Goal: Information Seeking & Learning: Learn about a topic

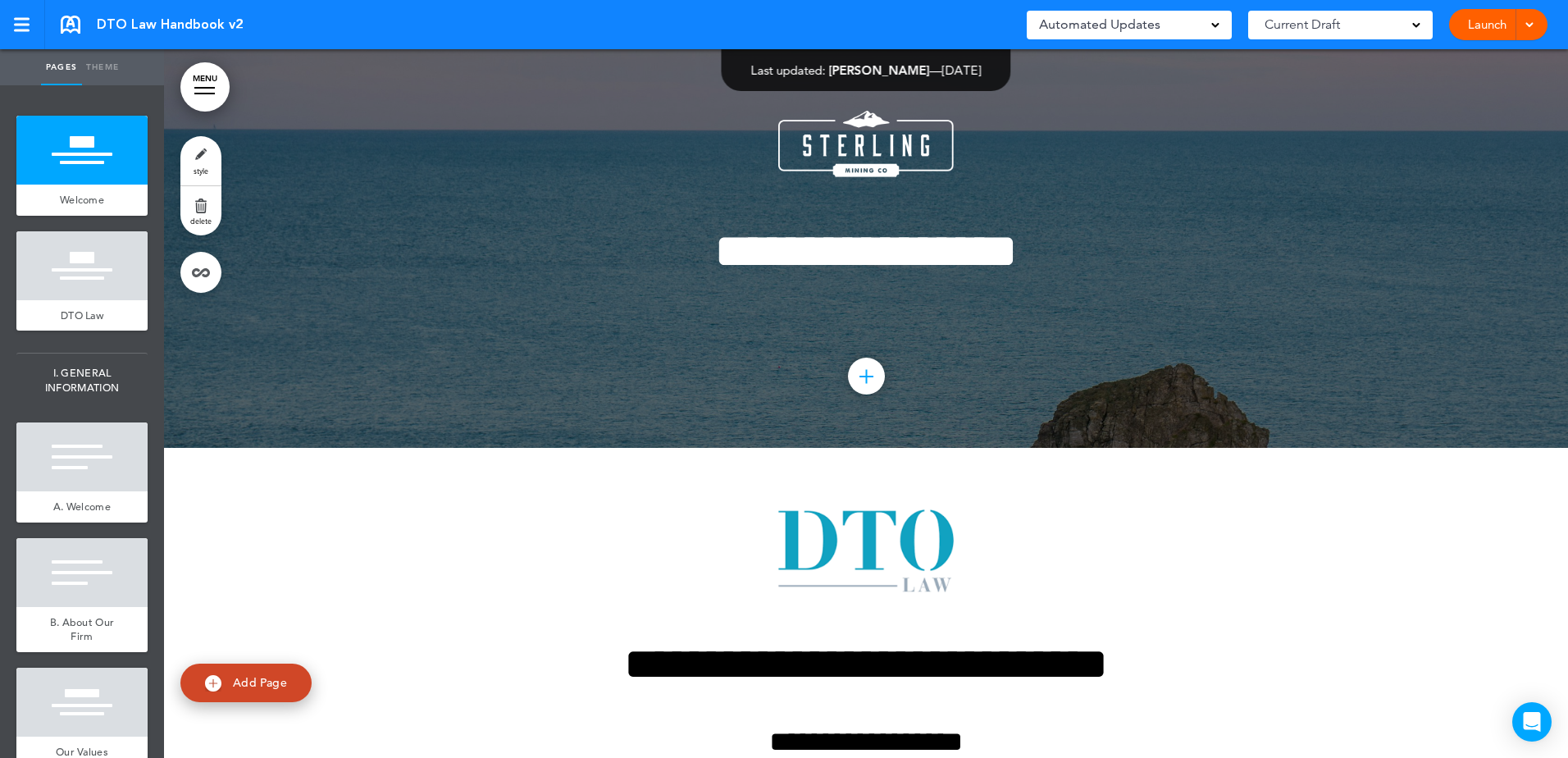
click at [1120, 25] on span "Automated Updates" at bounding box center [1099, 24] width 121 height 23
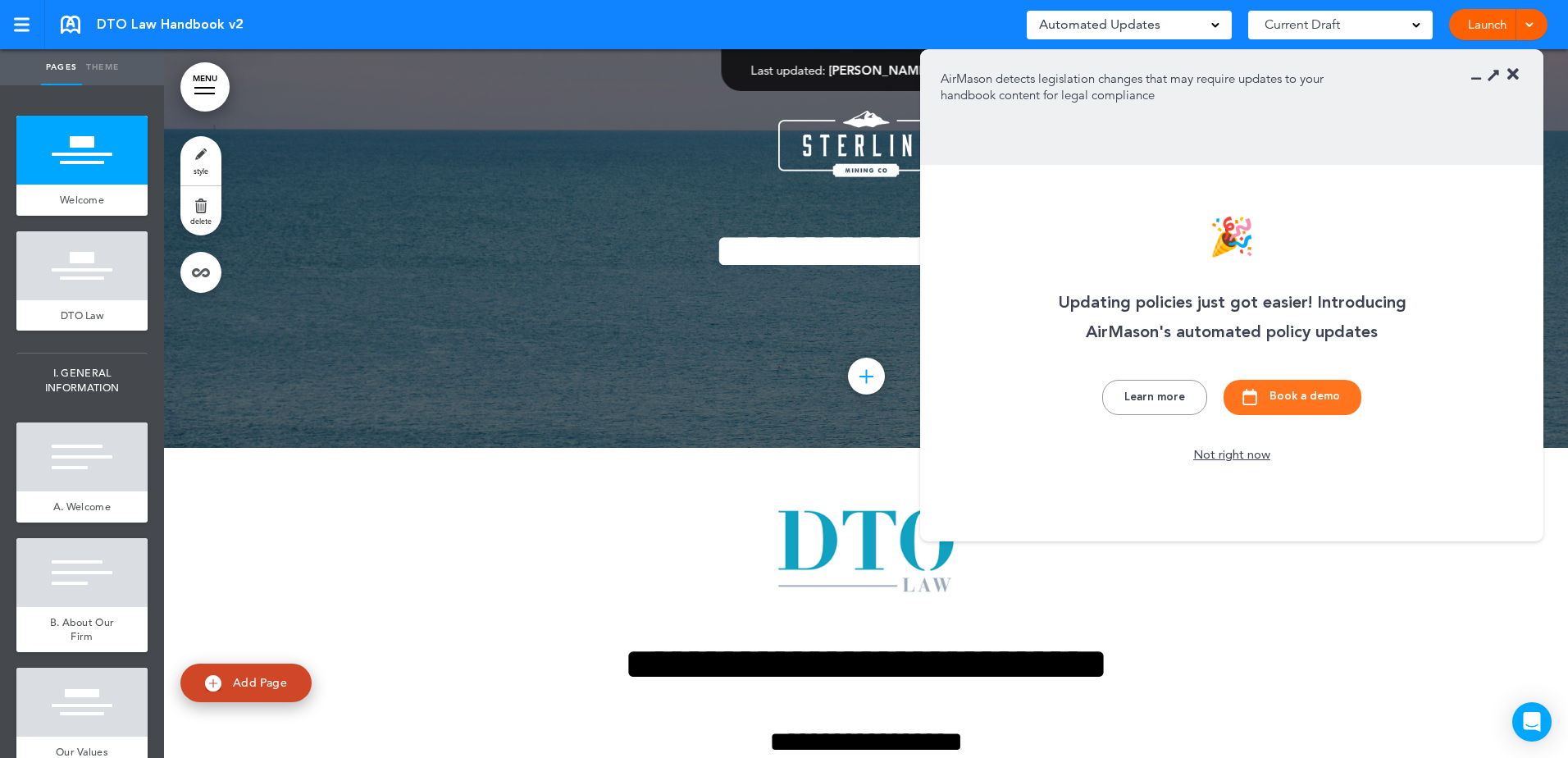
click at [1120, 25] on span "Automated Updates" at bounding box center [1099, 24] width 121 height 23
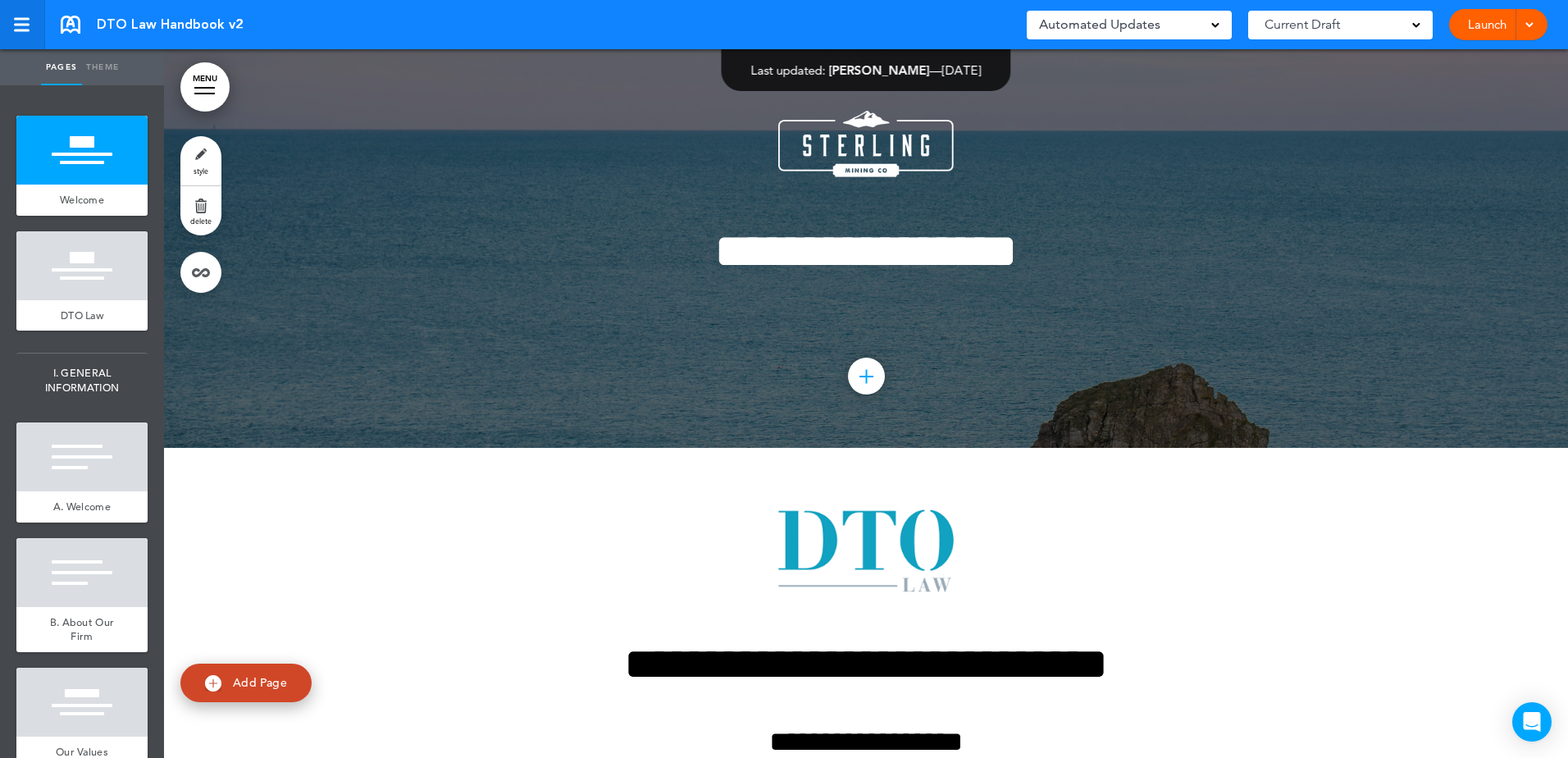
click at [18, 21] on div at bounding box center [20, 25] width 14 height 14
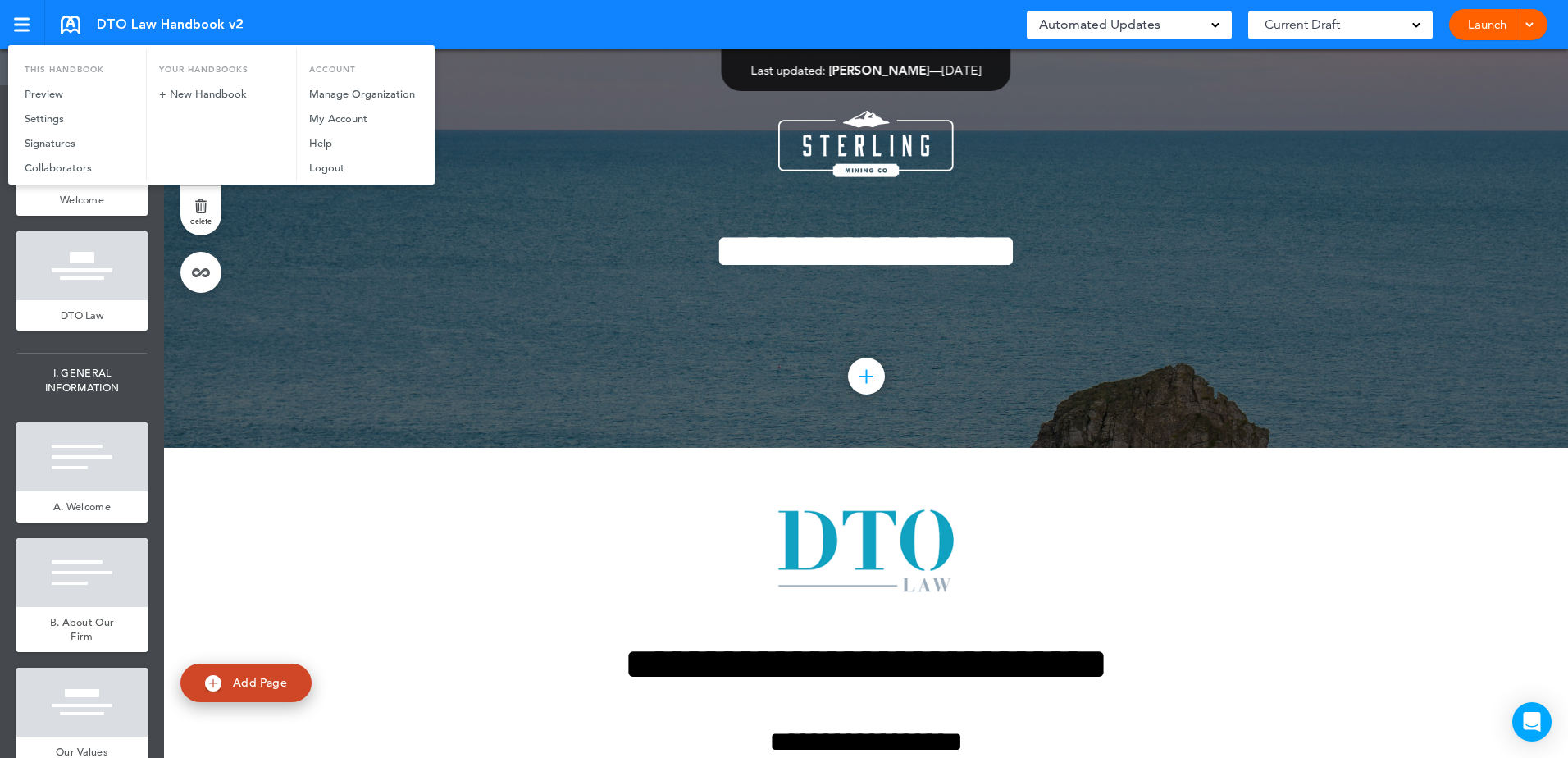
click at [479, 471] on div at bounding box center [784, 379] width 1568 height 758
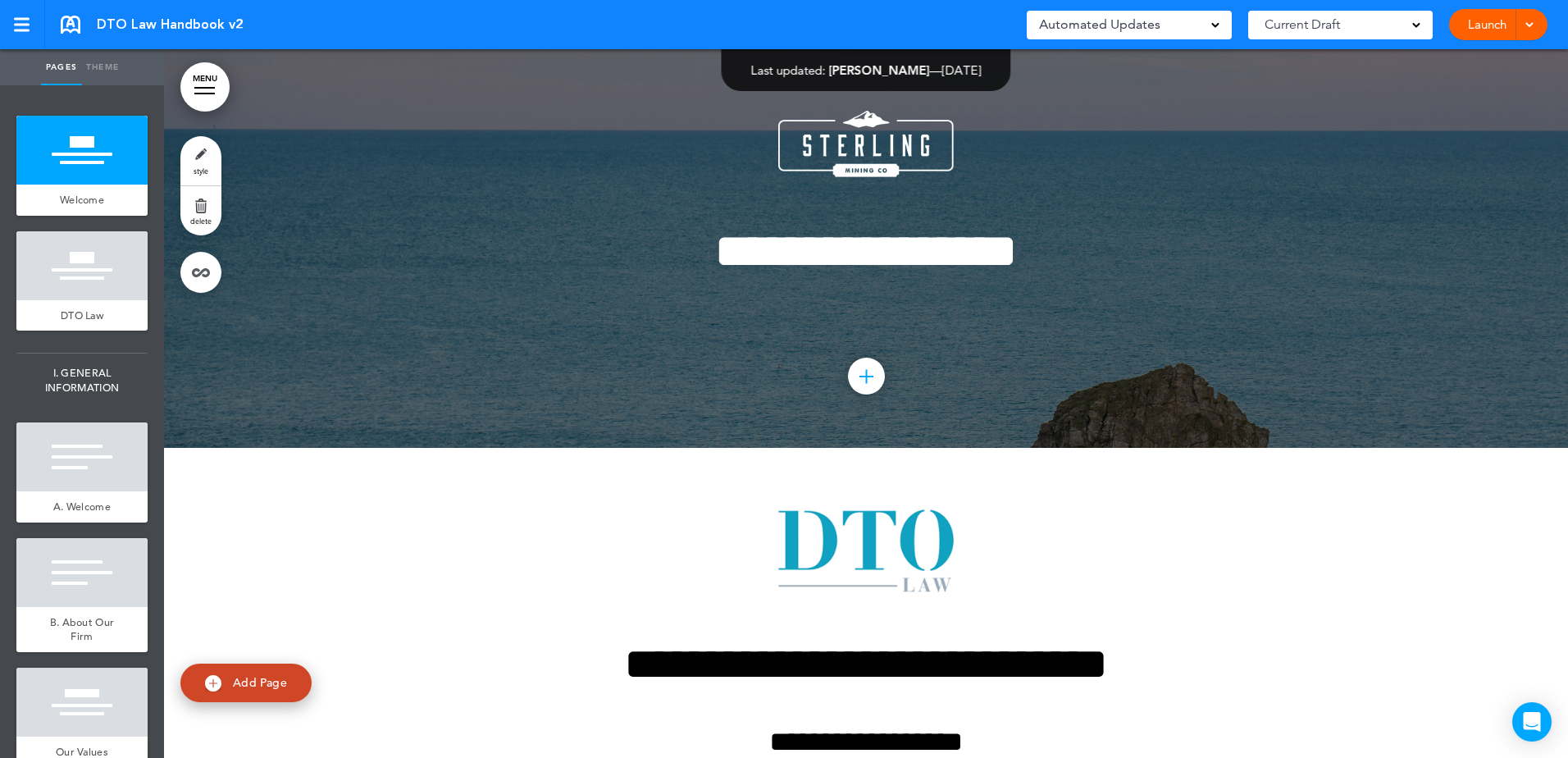
click at [1537, 14] on div "Launch Launch Preview Draft" at bounding box center [1498, 25] width 98 height 31
click at [1536, 21] on div "Launch Launch Preview Draft" at bounding box center [1498, 25] width 98 height 31
click at [1531, 24] on span at bounding box center [1529, 23] width 11 height 11
click at [207, 83] on link "MENU" at bounding box center [205, 87] width 49 height 49
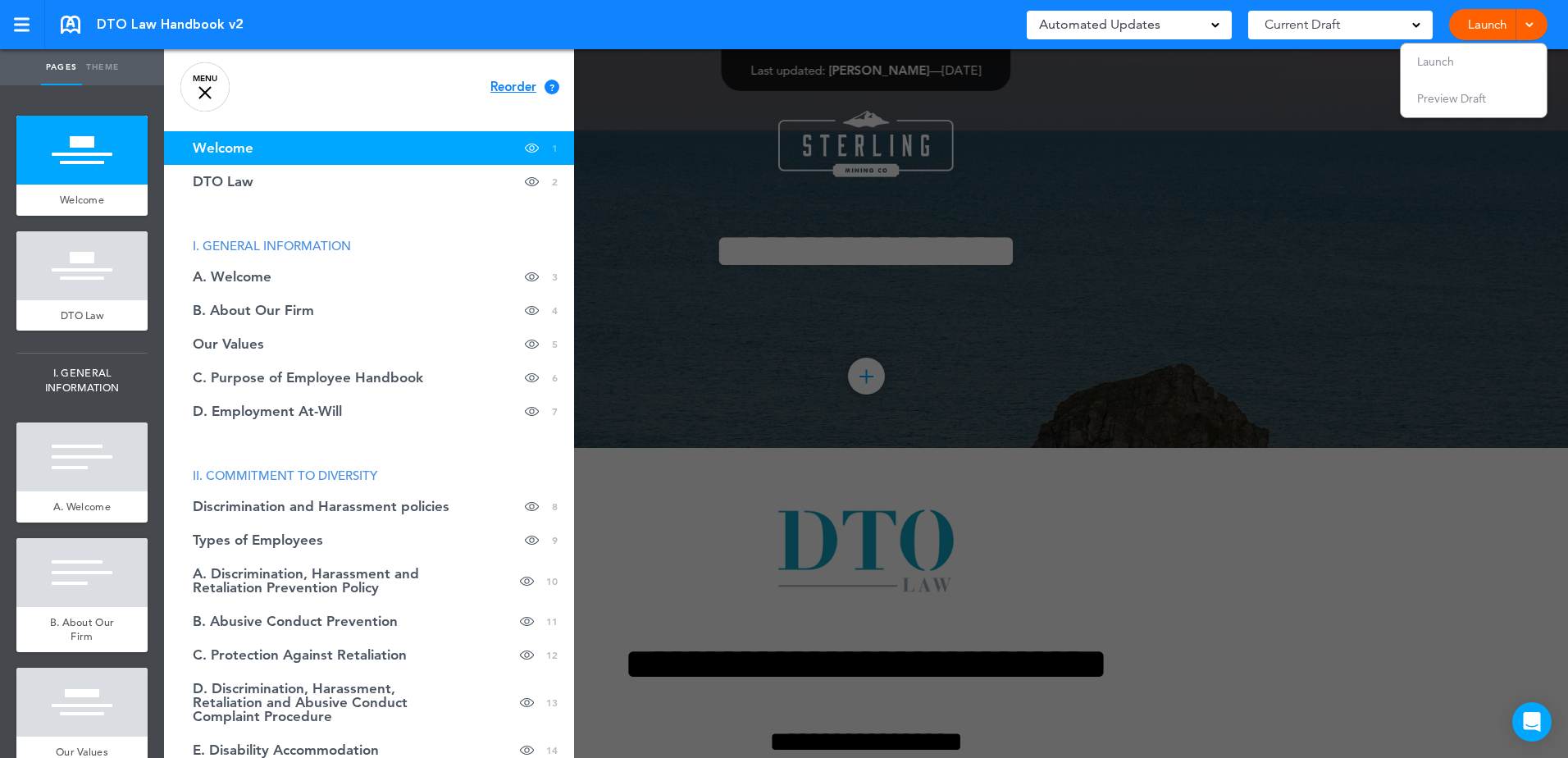
click at [202, 89] on div at bounding box center [204, 92] width 13 height 13
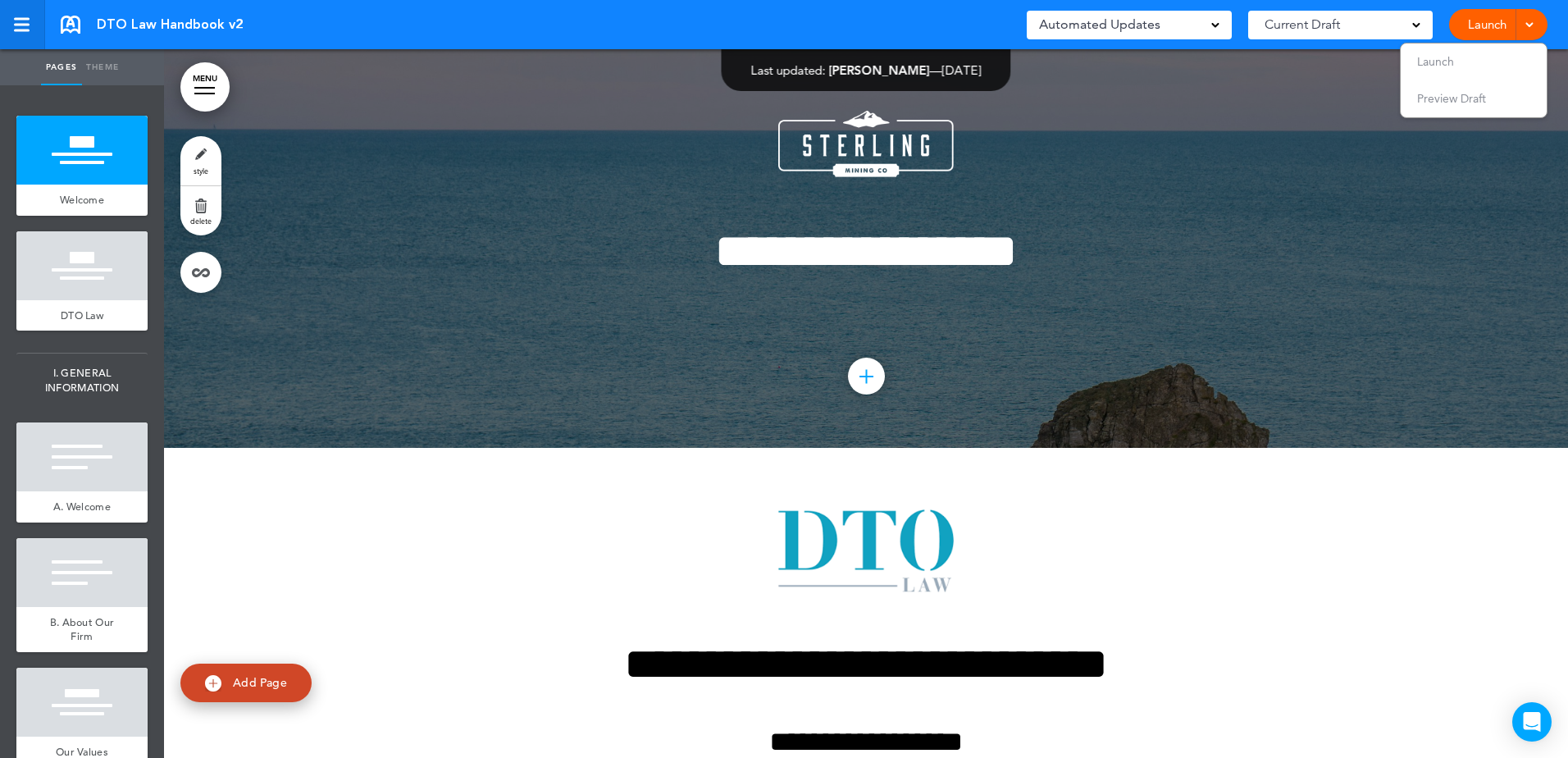
click at [27, 30] on div at bounding box center [21, 31] width 15 height 3
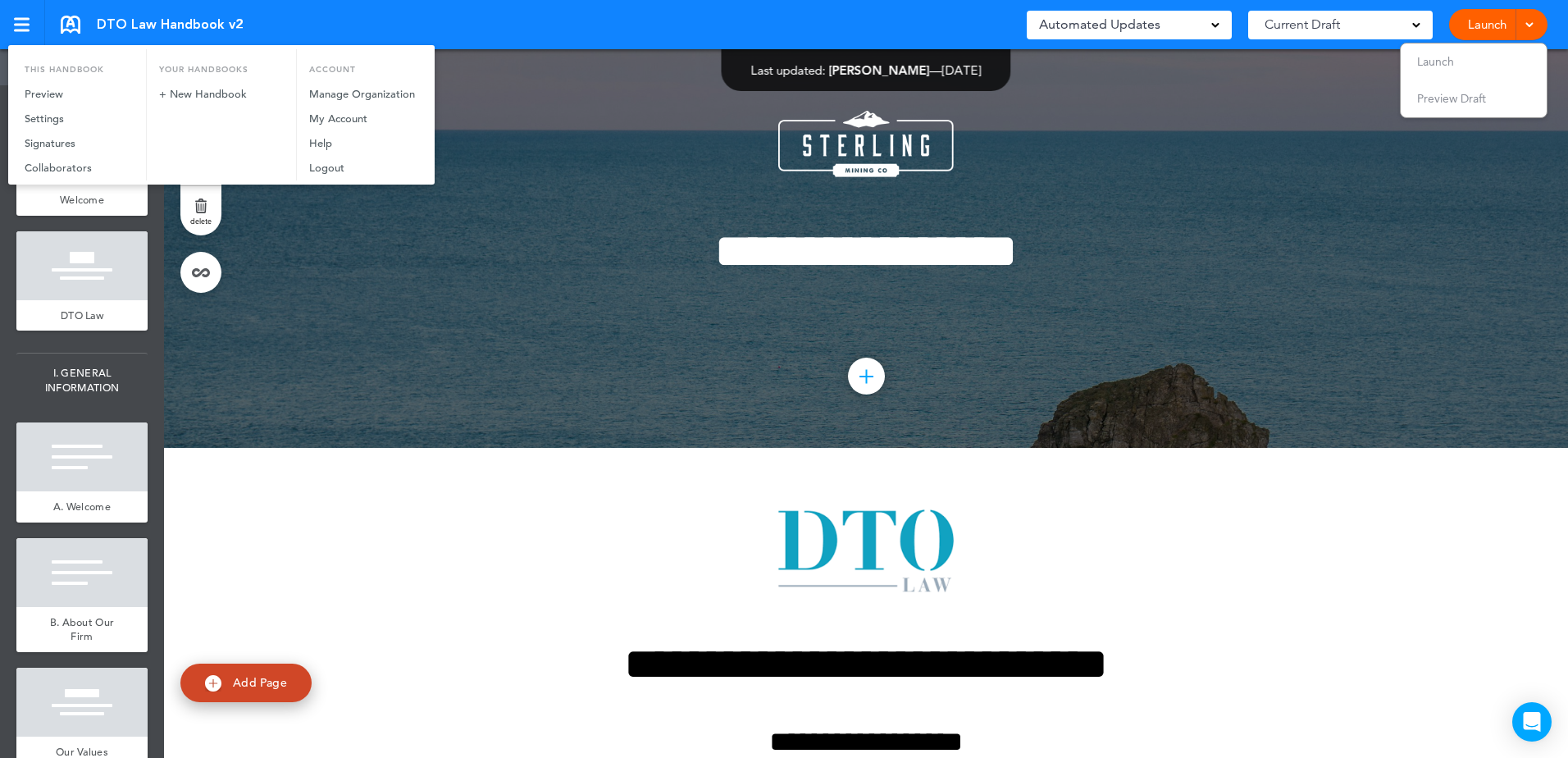
click at [393, 396] on div at bounding box center [784, 379] width 1568 height 758
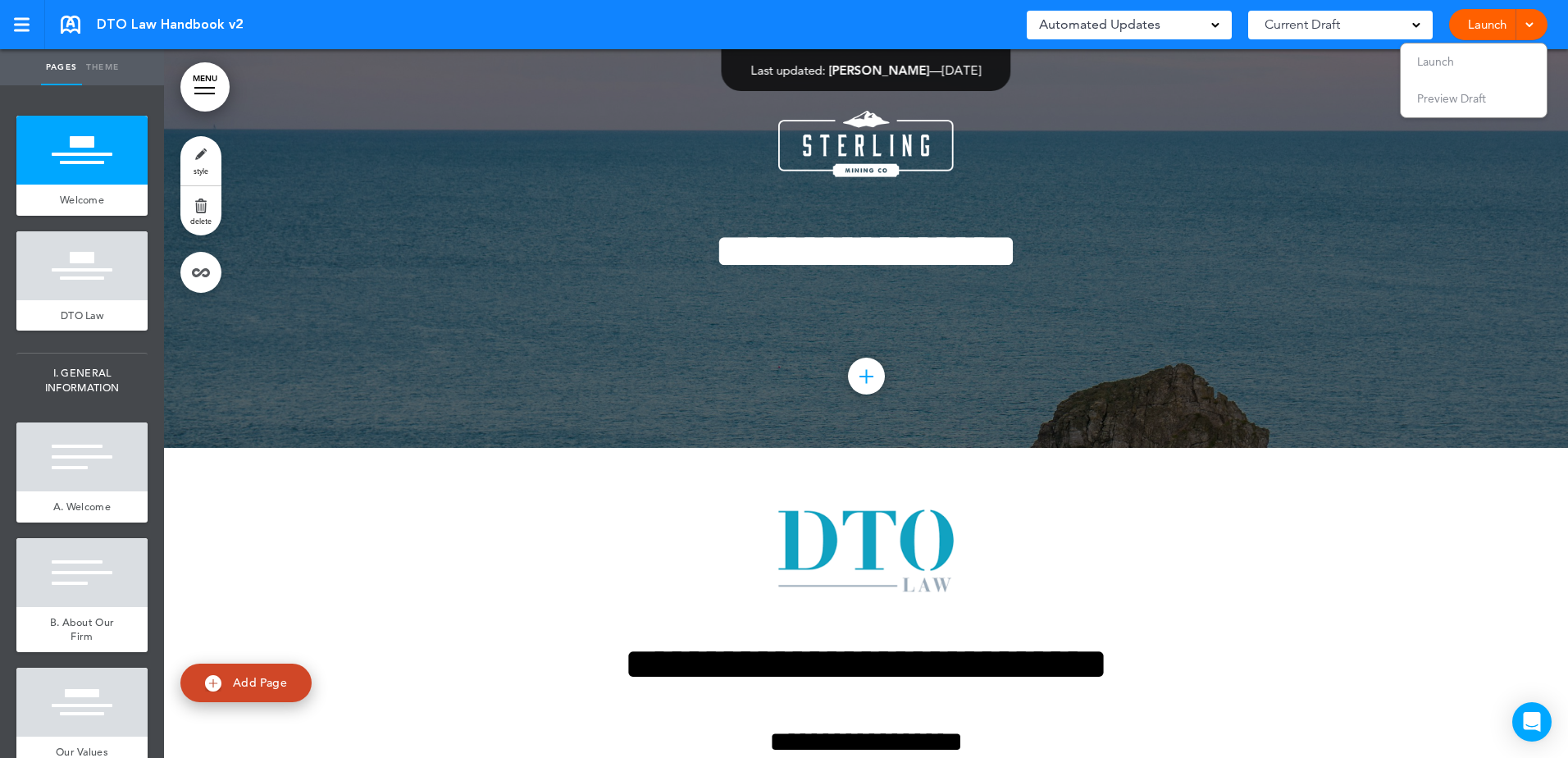
click at [1171, 29] on div "Automated Updates 0" at bounding box center [1129, 24] width 181 height 23
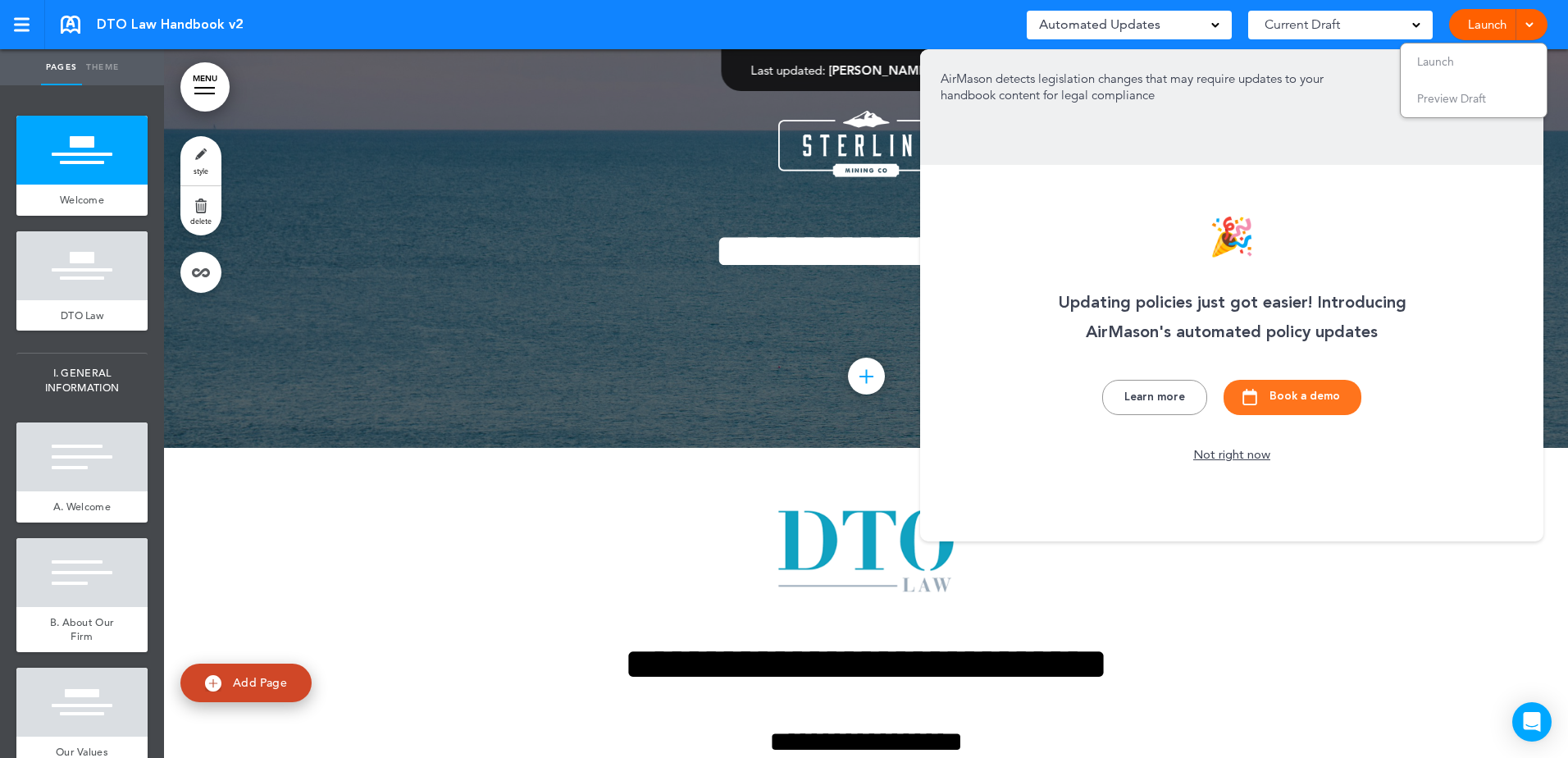
click at [1171, 29] on div "Automated Updates 0" at bounding box center [1129, 24] width 181 height 23
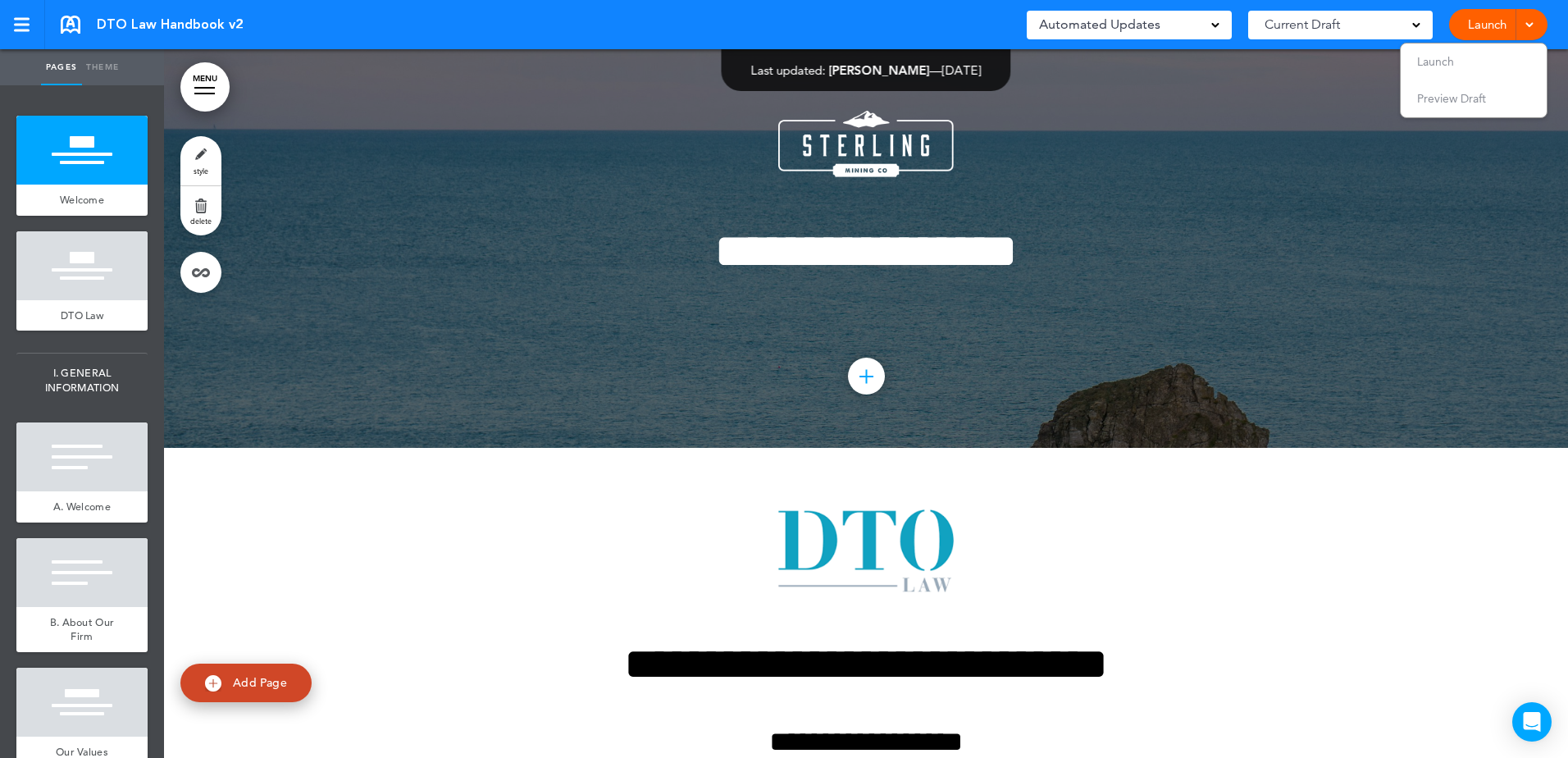
click at [1165, 14] on div "Automated Updates 0" at bounding box center [1129, 24] width 181 height 23
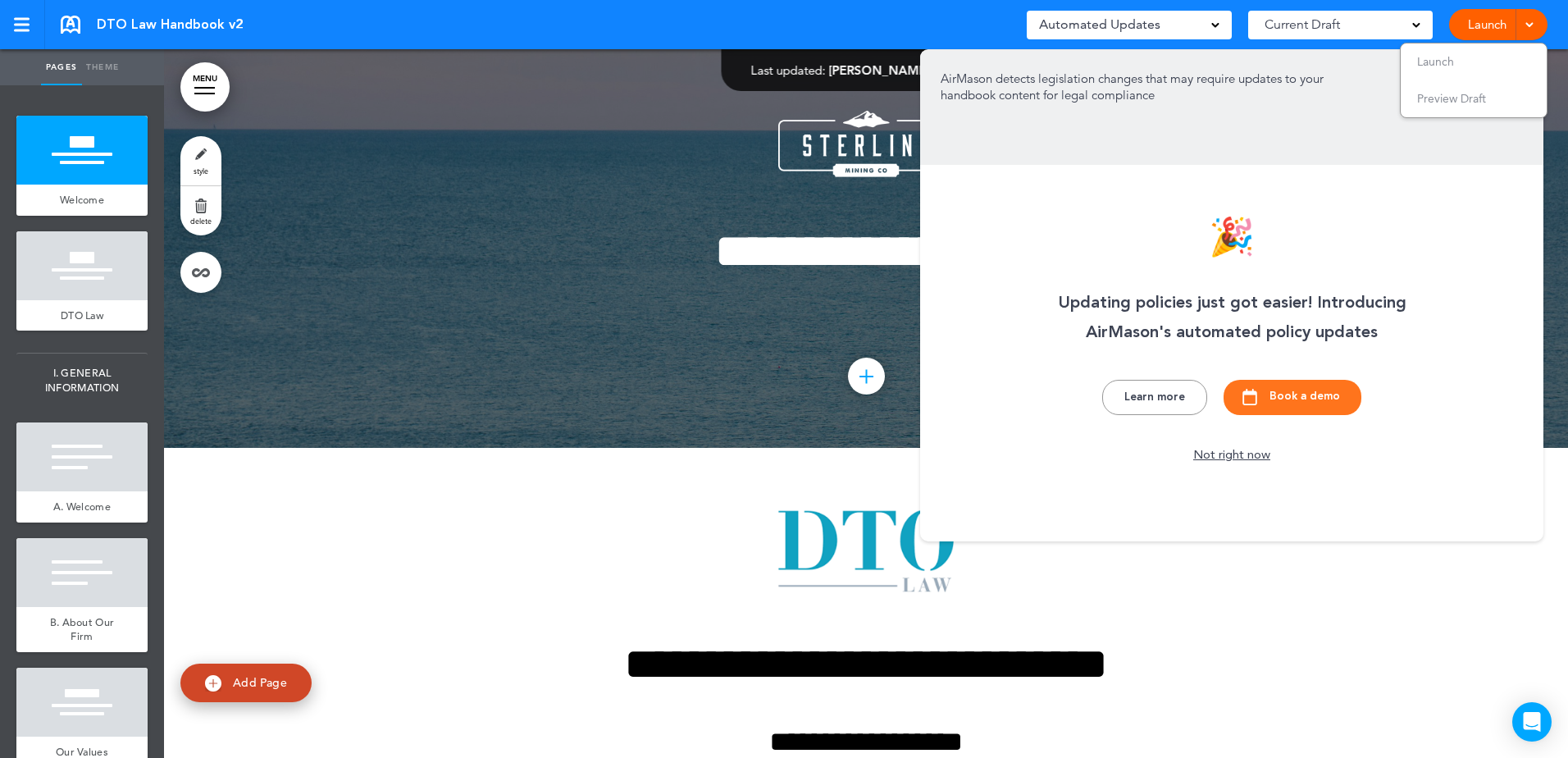
click at [1160, 410] on button "Learn more" at bounding box center [1155, 398] width 105 height 36
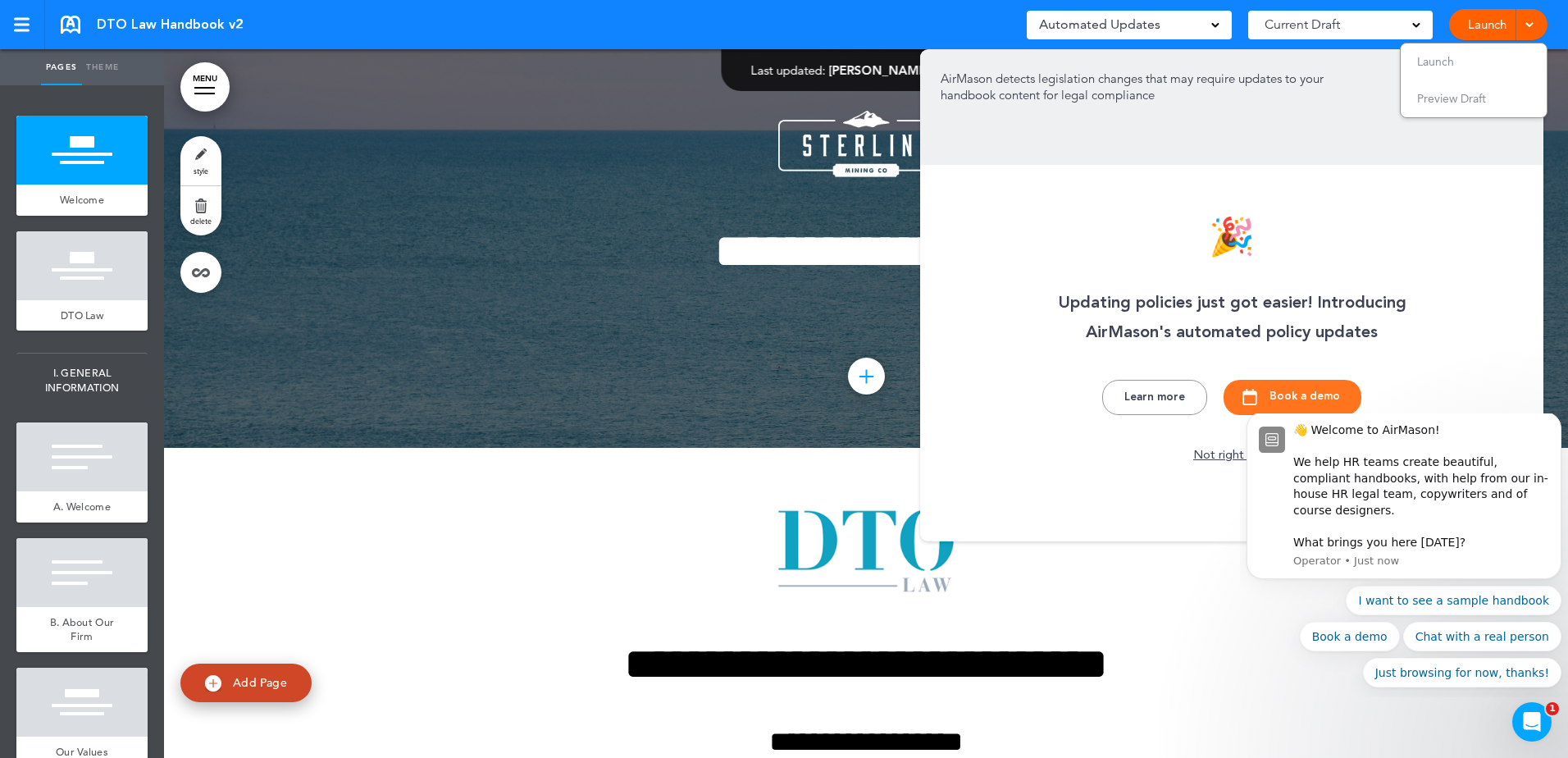
click at [1315, 19] on span "Current Draft" at bounding box center [1302, 24] width 75 height 23
click at [1316, 21] on span "Current Draft" at bounding box center [1302, 24] width 75 height 23
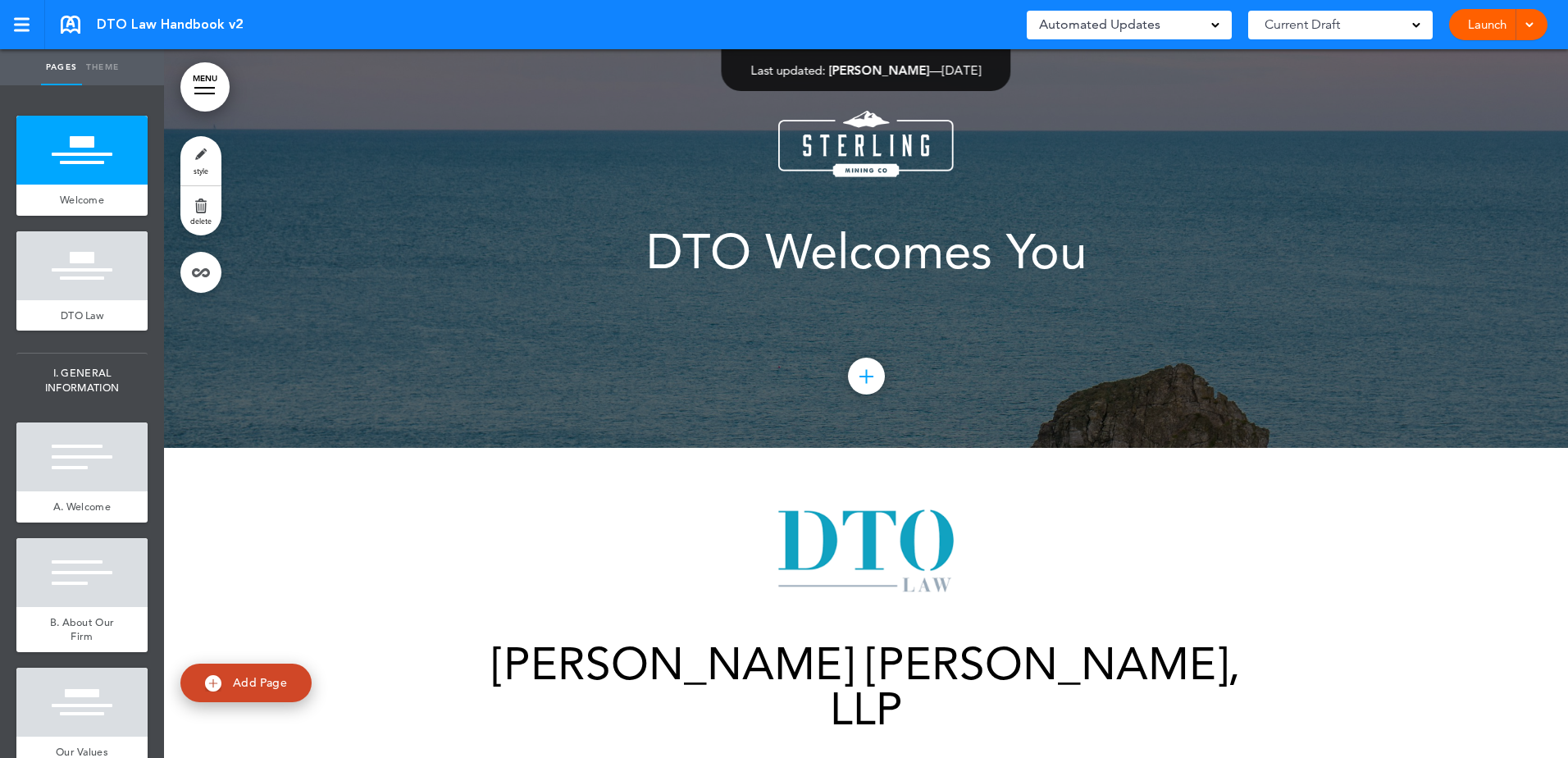
click at [1378, 22] on div "Current Draft" at bounding box center [1341, 25] width 185 height 29
click at [1413, 16] on div "Current Draft" at bounding box center [1341, 25] width 185 height 29
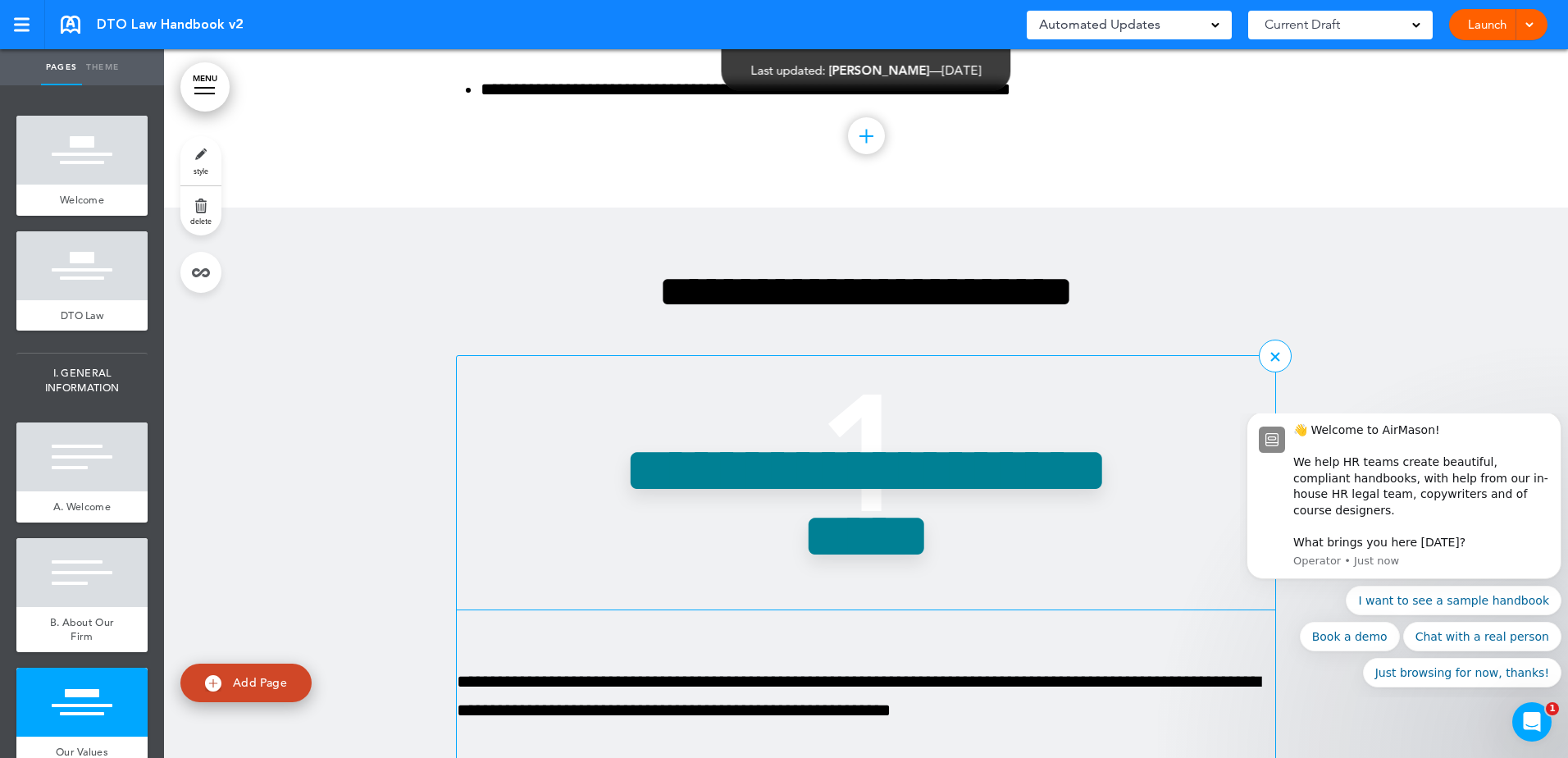
scroll to position [2954, 0]
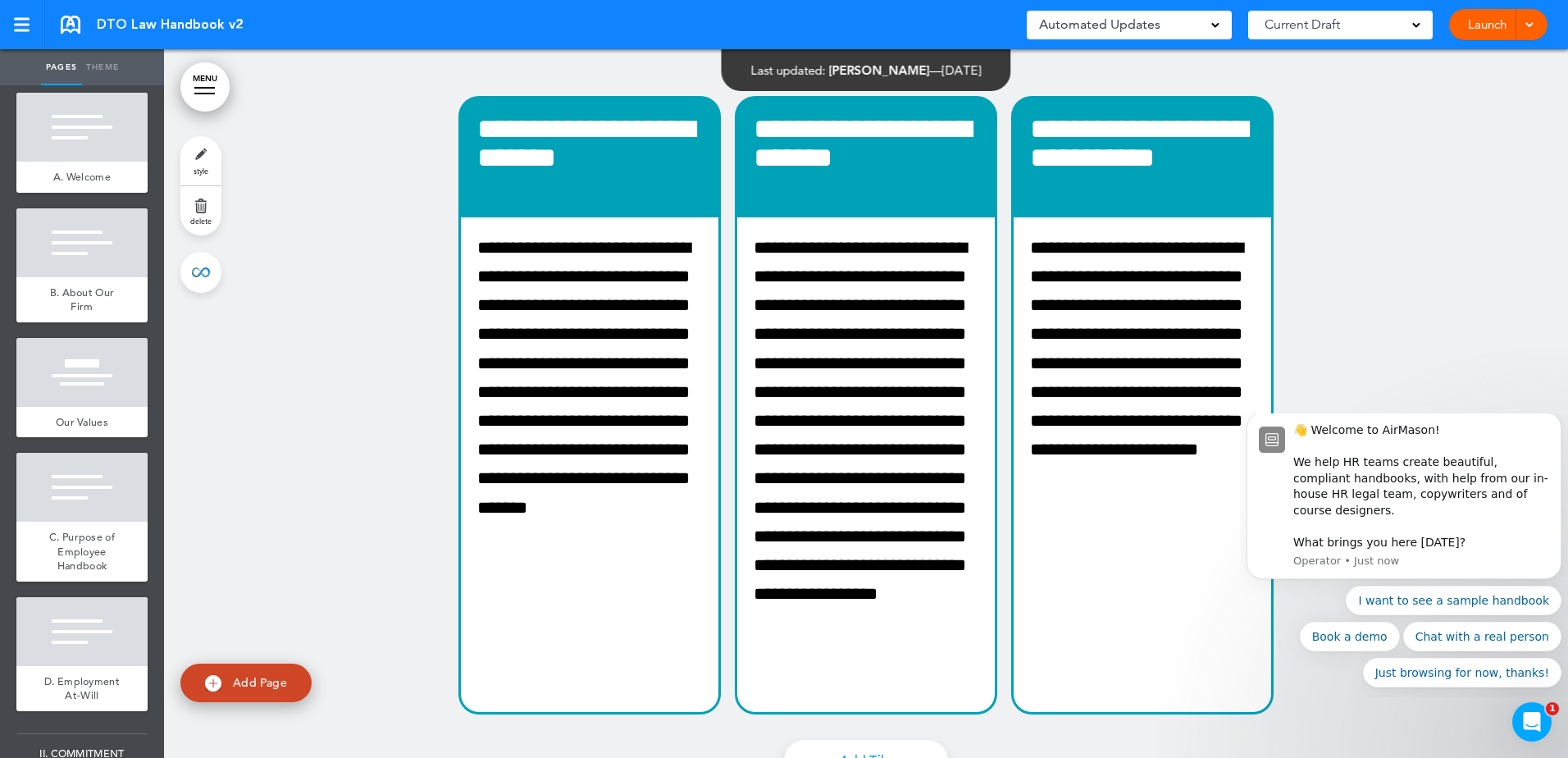
scroll to position [82, 0]
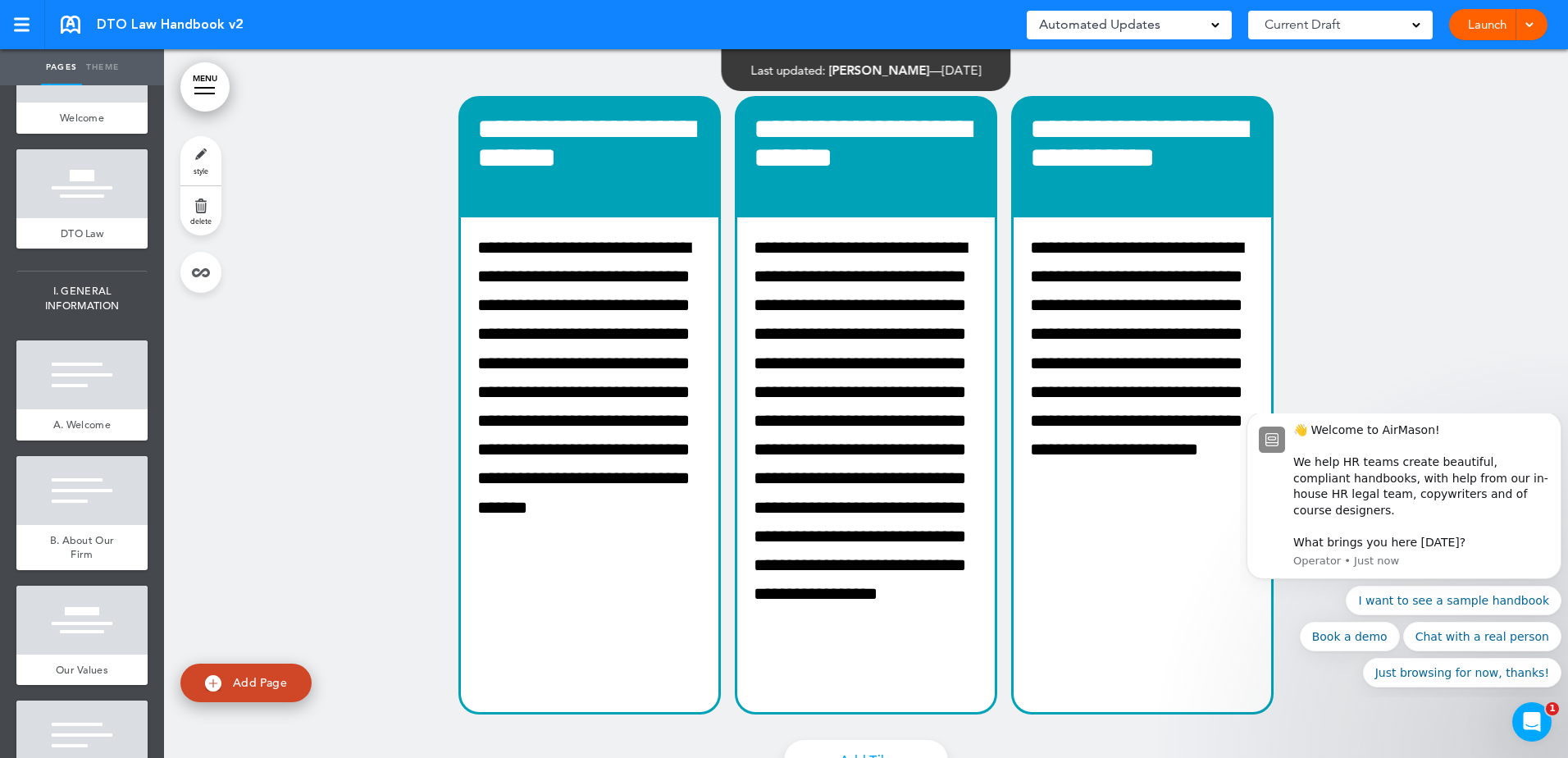
click at [1334, 28] on span "Current Draft" at bounding box center [1302, 24] width 75 height 23
click at [1117, 23] on span "Automated Updates" at bounding box center [1099, 24] width 121 height 23
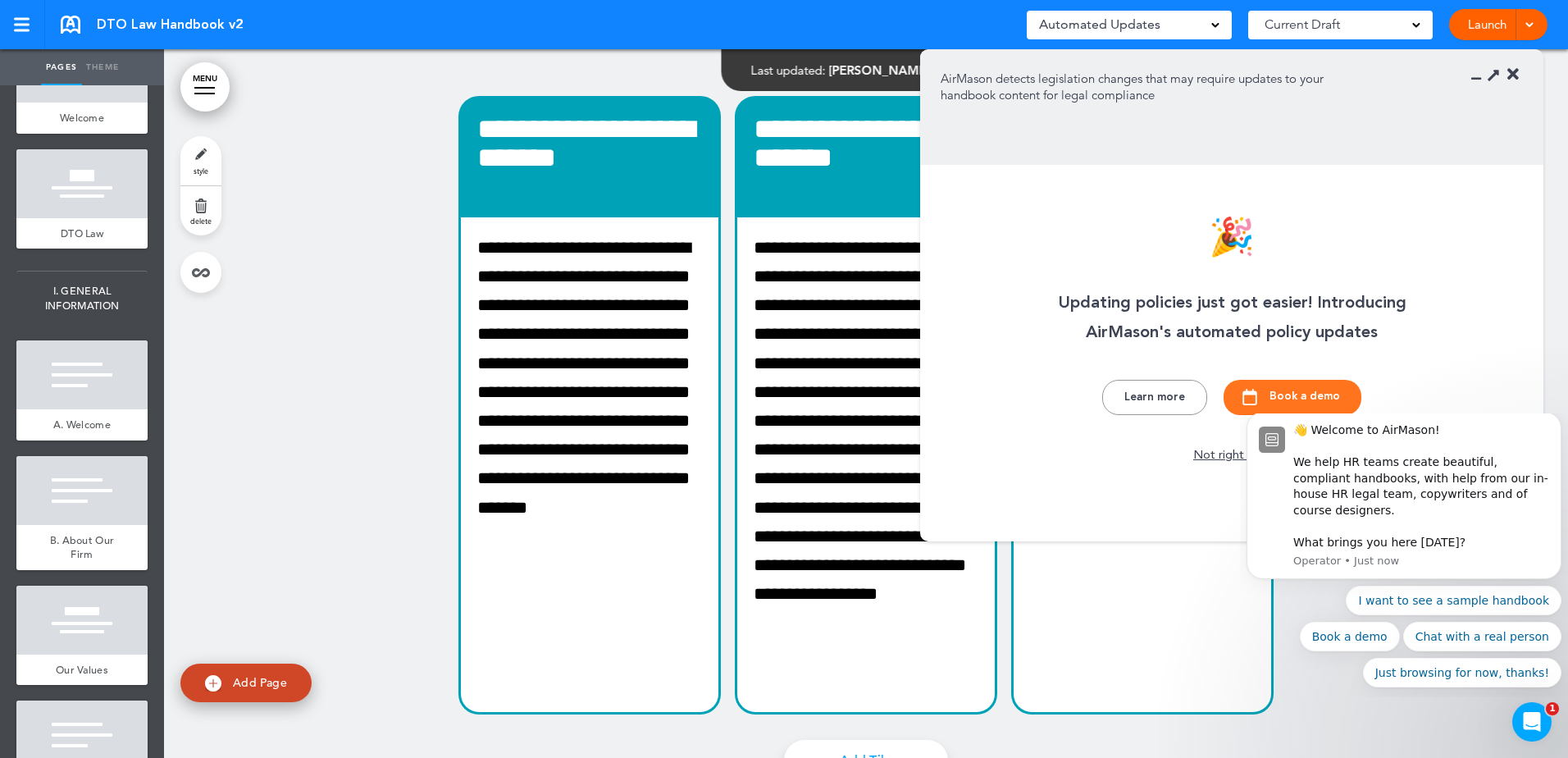
click at [1497, 74] on icon at bounding box center [1494, 74] width 17 height 17
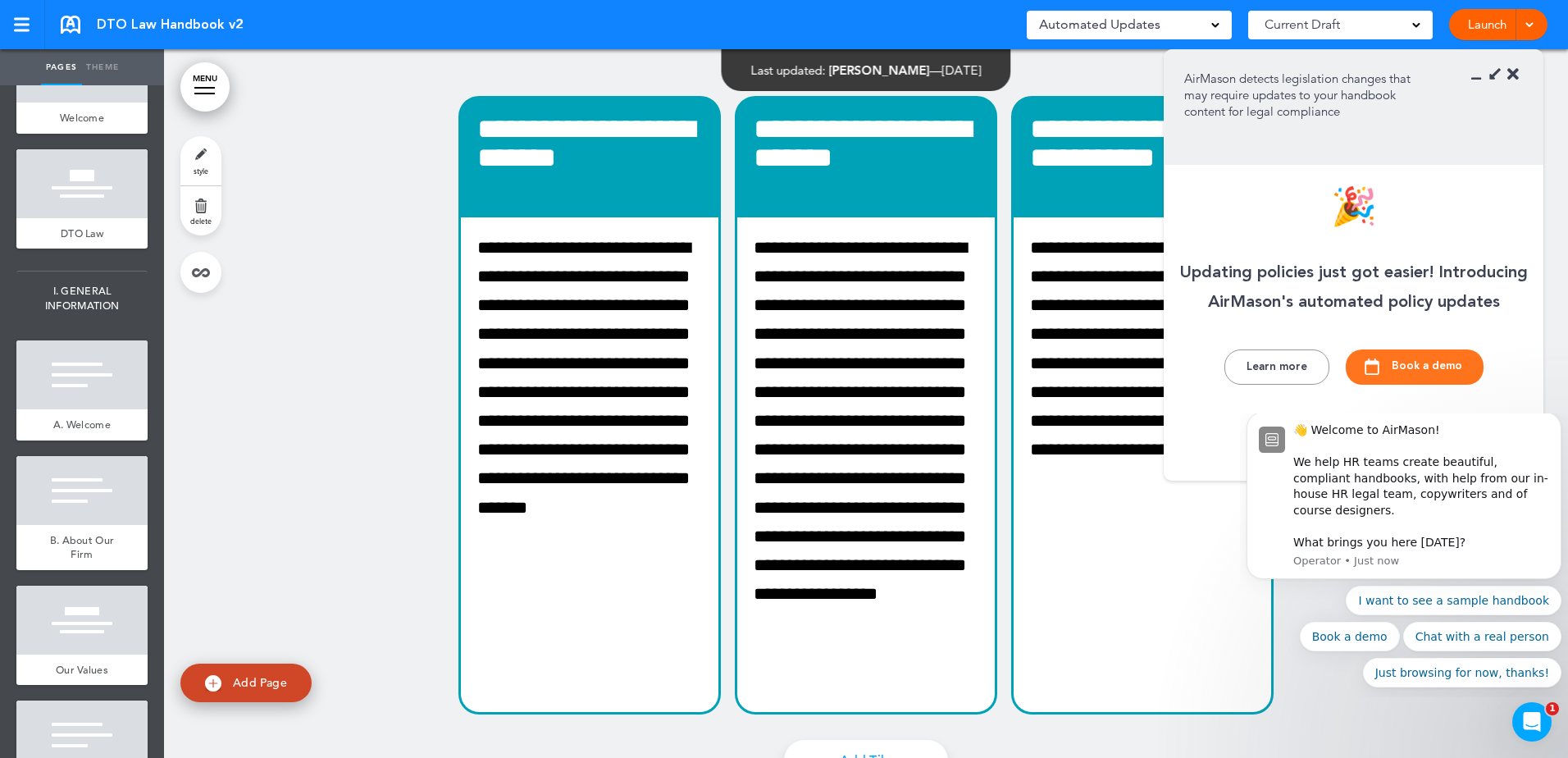
drag, startPoint x: 1280, startPoint y: 81, endPoint x: 1317, endPoint y: 114, distance: 49.6
click at [1317, 114] on p "AirMason detects legislation changes that may require updates to your handbook …" at bounding box center [1303, 95] width 237 height 49
click at [1279, 359] on button "Learn more" at bounding box center [1277, 367] width 105 height 36
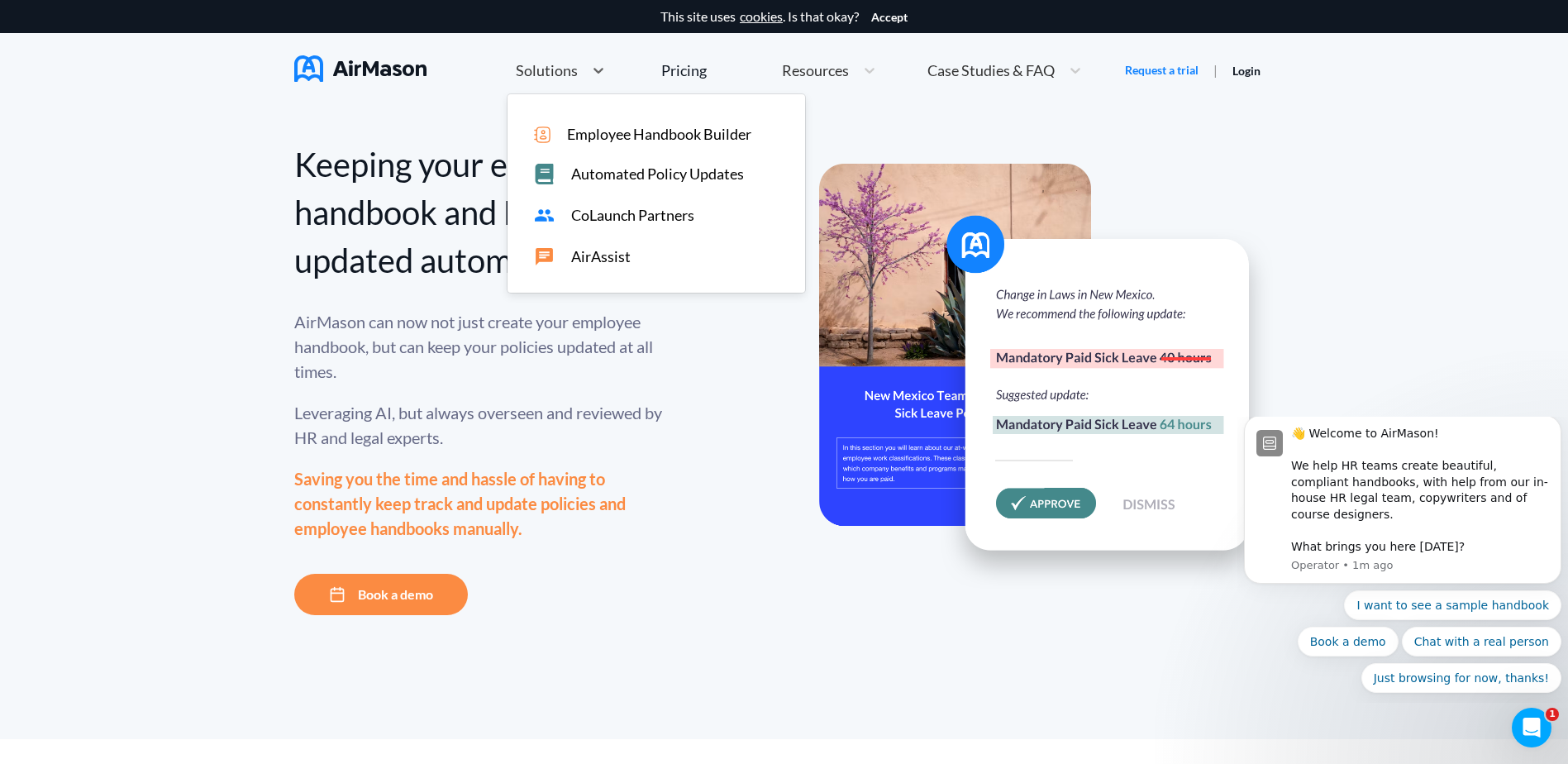
click at [546, 77] on span "Solutions" at bounding box center [547, 70] width 62 height 15
click at [581, 169] on span "Automated Policy Updates" at bounding box center [658, 174] width 173 height 17
click at [544, 71] on span "Solutions" at bounding box center [547, 70] width 62 height 15
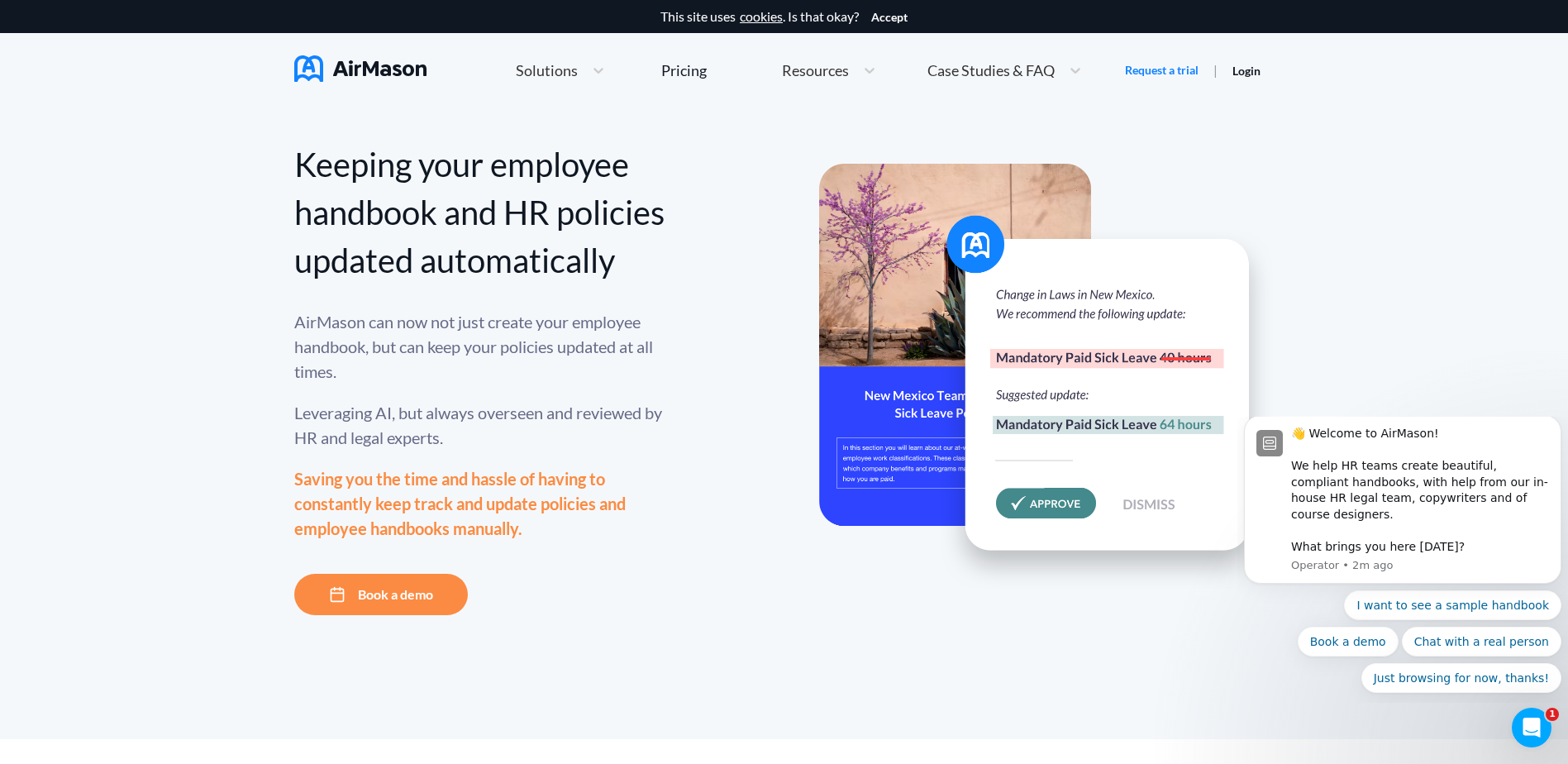
click at [558, 64] on span "Solutions" at bounding box center [547, 70] width 62 height 15
